Goal: Information Seeking & Learning: Understand process/instructions

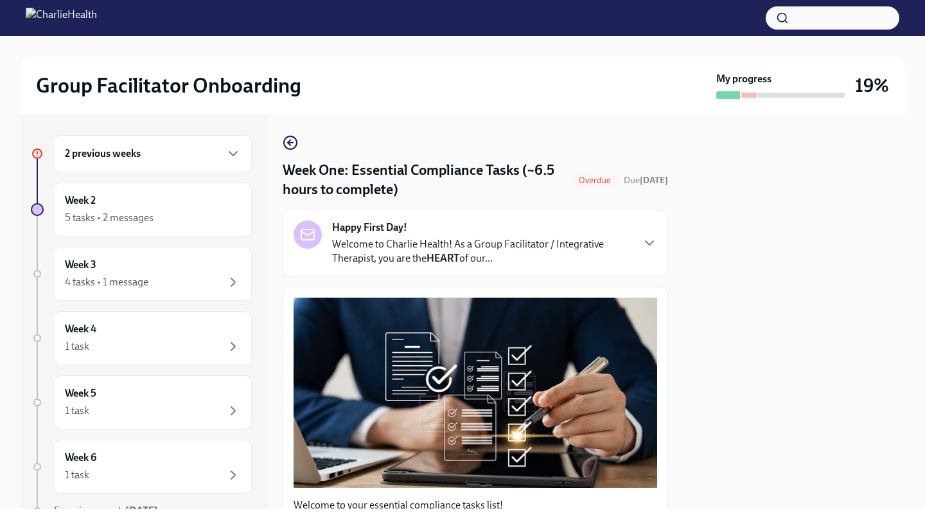
click at [368, 173] on h4 "Week One: Essential Compliance Tasks (~6.5 hours to complete)" at bounding box center [424, 180] width 283 height 39
click at [642, 240] on icon "button" at bounding box center [649, 242] width 15 height 15
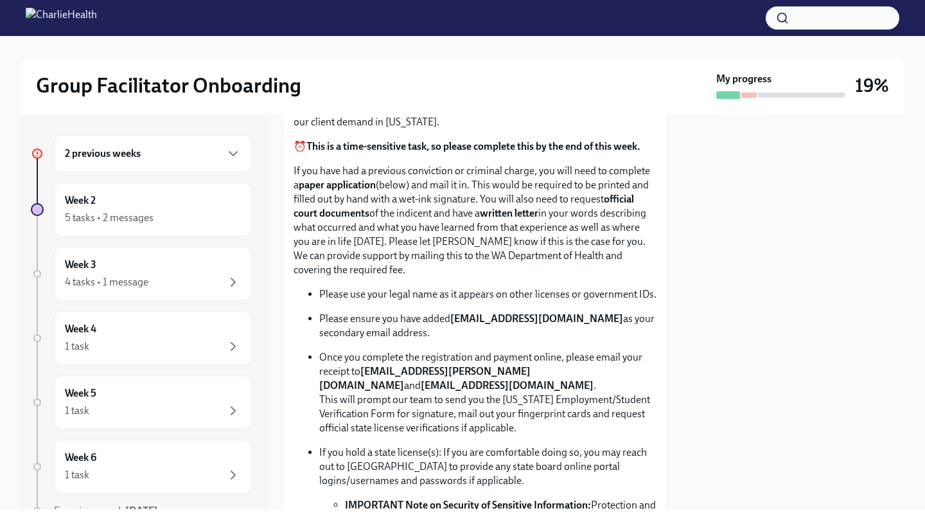
scroll to position [1067, 0]
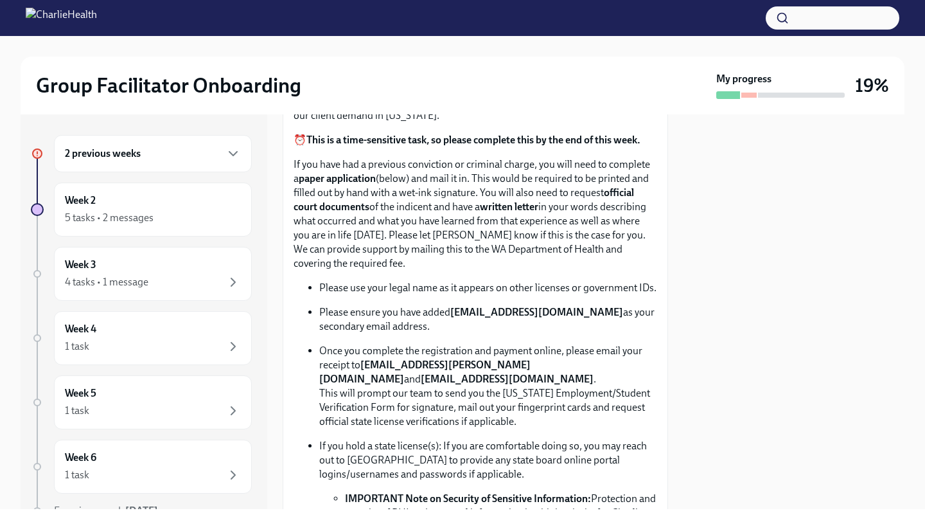
drag, startPoint x: 670, startPoint y: 251, endPoint x: 670, endPoint y: 269, distance: 17.3
click at [670, 269] on div "2 previous weeks Week 2 5 tasks • 2 messages Week 3 4 tasks • 1 message Week 4 …" at bounding box center [463, 311] width 884 height 395
click at [549, 271] on p "If you have had a previous conviction or criminal charge, you will need to comp…" at bounding box center [476, 213] width 364 height 113
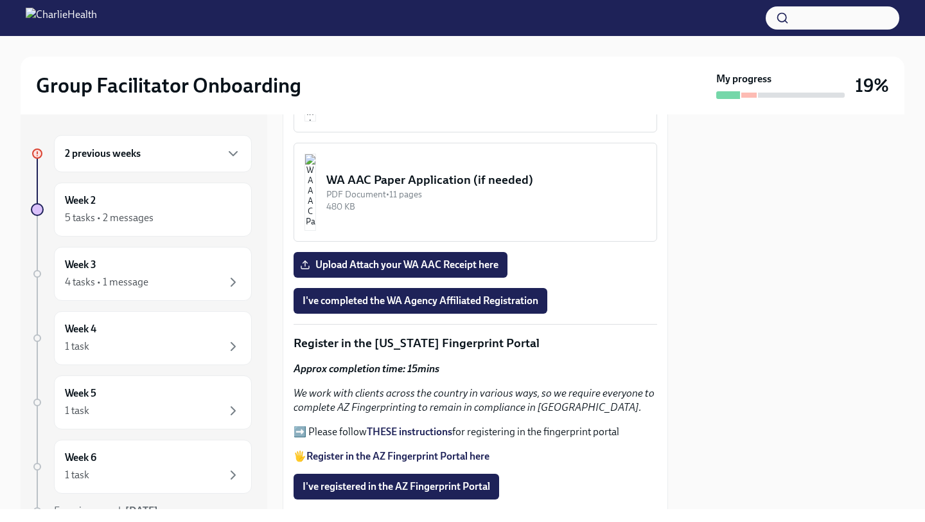
scroll to position [1742, 0]
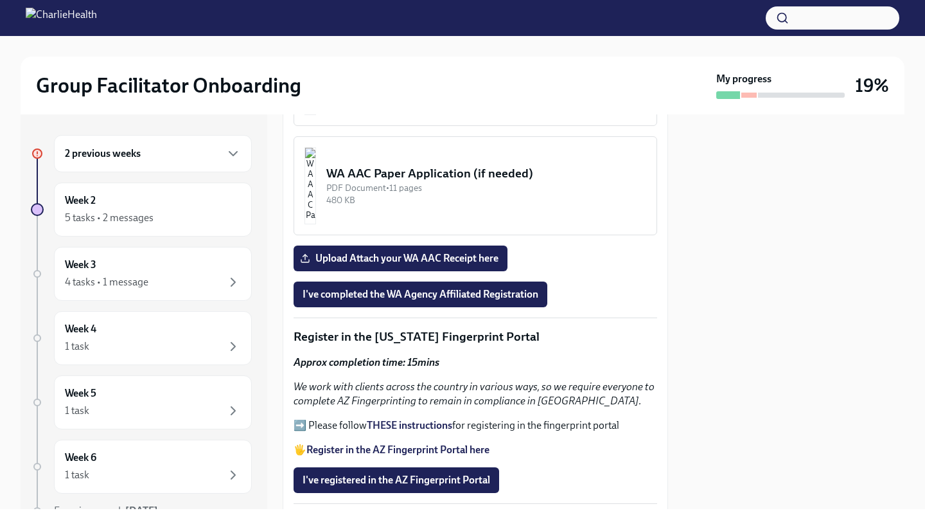
click at [368, 15] on strong "LINK for WA AAC" at bounding box center [346, 9] width 78 height 12
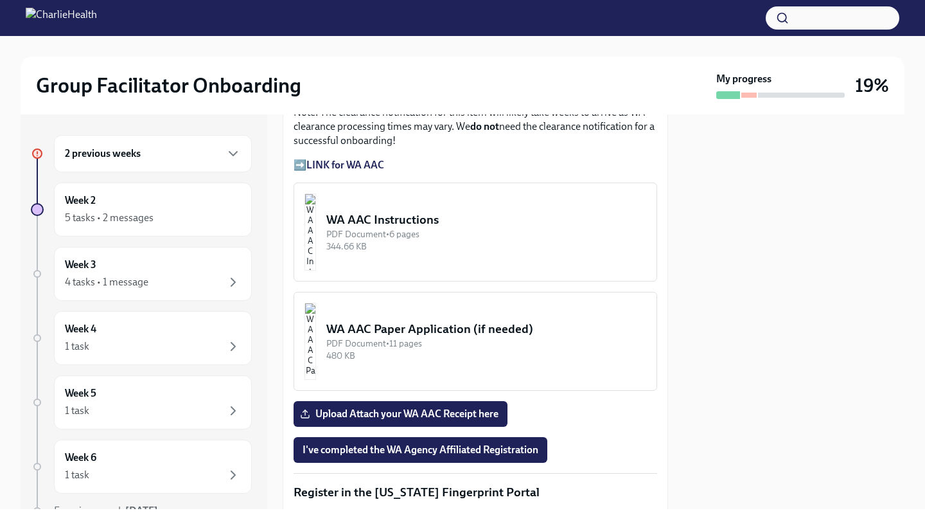
scroll to position [1574, 0]
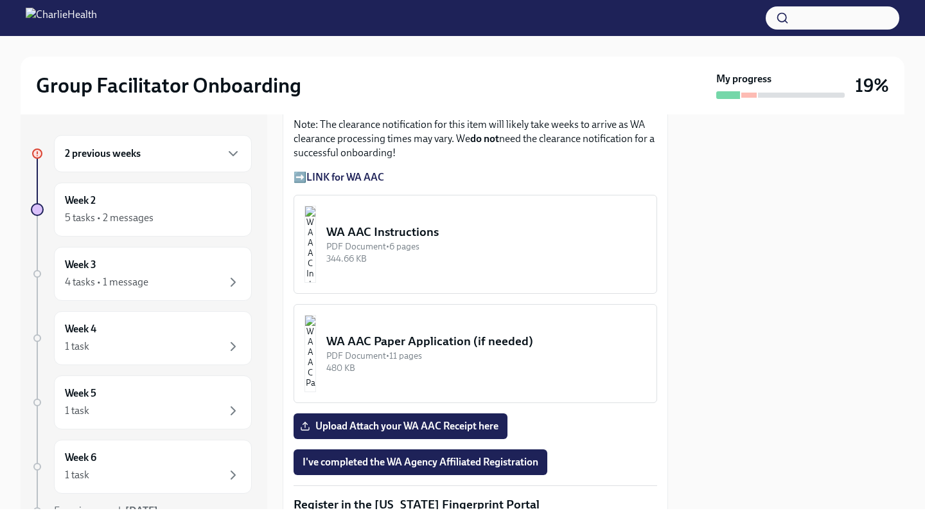
click at [393, 253] on div "PDF Document • 6 pages" at bounding box center [486, 246] width 320 height 12
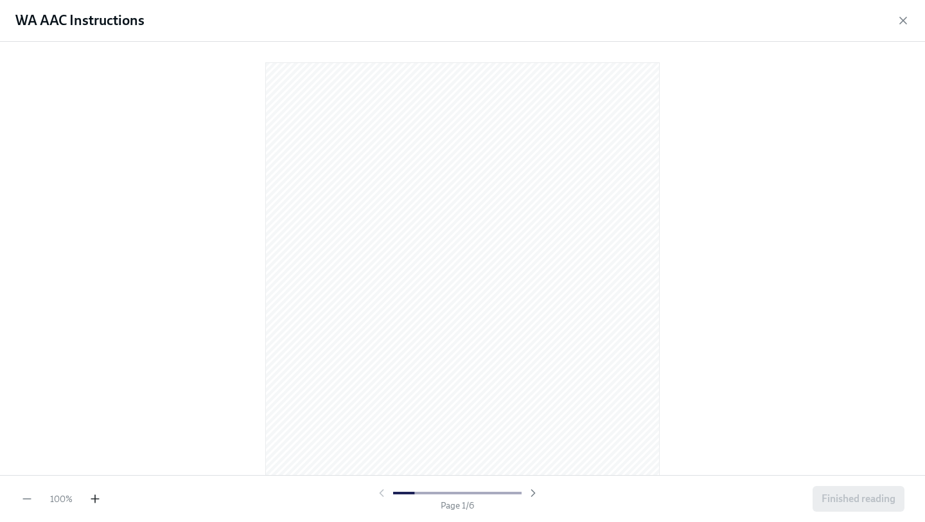
click at [98, 499] on icon "button" at bounding box center [95, 498] width 13 height 13
click at [96, 499] on icon "button" at bounding box center [95, 498] width 13 height 13
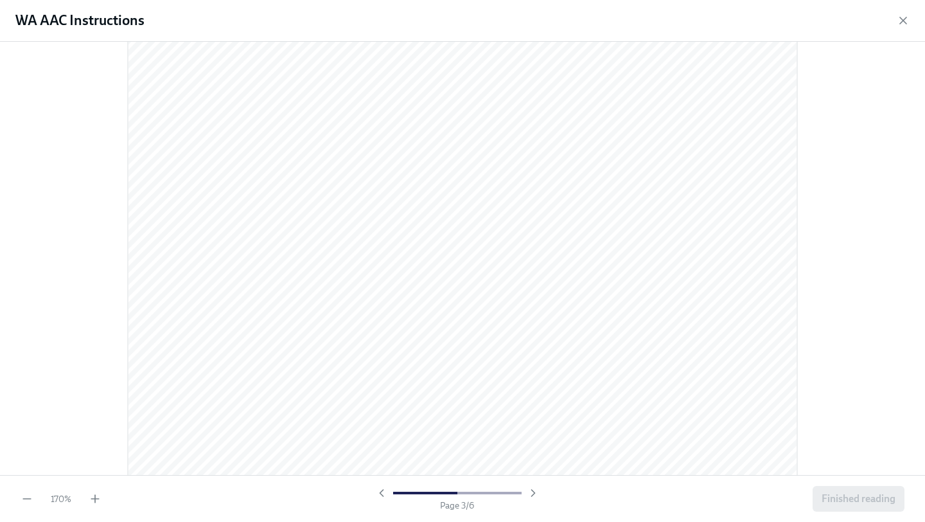
click at [925, 222] on div at bounding box center [462, 258] width 925 height 433
drag, startPoint x: 925, startPoint y: 296, endPoint x: 925, endPoint y: 283, distance: 12.9
click at [925, 283] on div at bounding box center [462, 258] width 925 height 433
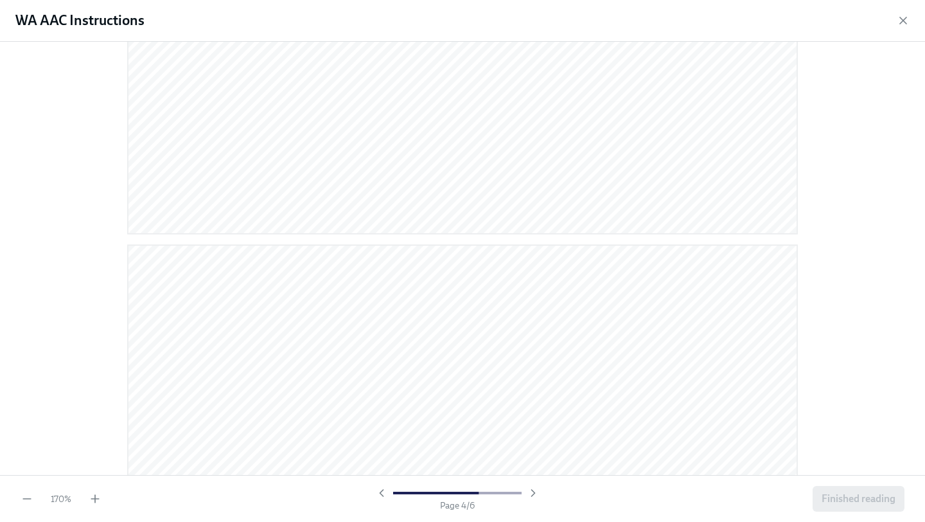
drag, startPoint x: 925, startPoint y: 283, endPoint x: 922, endPoint y: 270, distance: 13.1
click at [922, 270] on div at bounding box center [462, 258] width 925 height 433
click at [882, 501] on span "Finished reading" at bounding box center [859, 498] width 74 height 13
